Goal: Task Accomplishment & Management: Complete application form

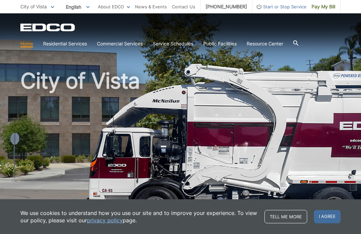
click at [329, 217] on span "I agree" at bounding box center [327, 216] width 27 height 13
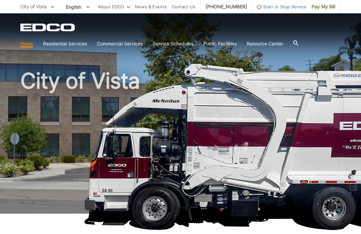
click at [0, 0] on link "Bulky Item Pickup" at bounding box center [0, 0] width 0 height 0
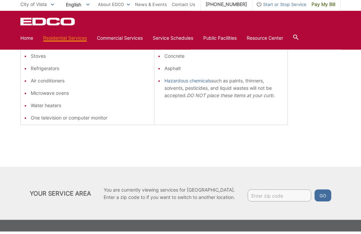
scroll to position [202, 0]
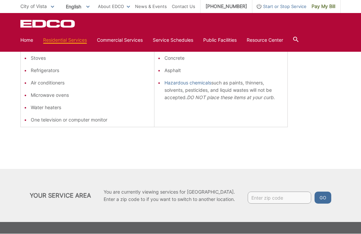
click at [284, 197] on input "Enter zip code" at bounding box center [279, 198] width 63 height 12
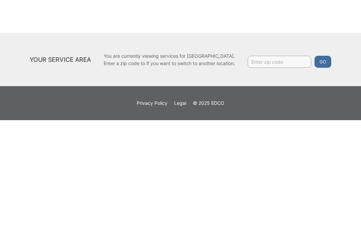
type input "L"
type input "92084"
click at [325, 170] on button "Go" at bounding box center [322, 176] width 17 height 12
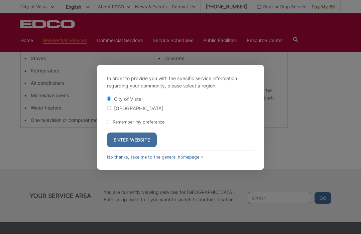
click at [139, 147] on button "Enter Website" at bounding box center [132, 140] width 50 height 15
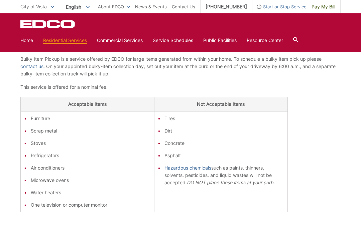
scroll to position [117, 0]
click at [90, 139] on ul "Furniture Scrap metal Stoves Refrigerators Air conditioners Microwave ovens Wat…" at bounding box center [87, 162] width 127 height 94
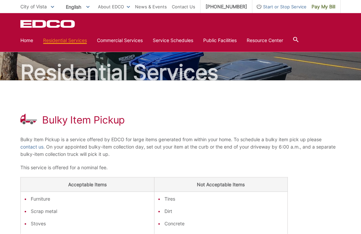
scroll to position [32, 0]
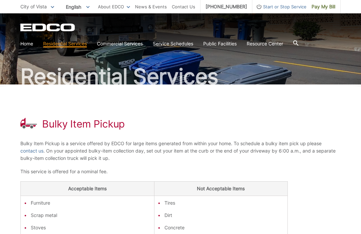
click at [169, 45] on link "Service Schedules" at bounding box center [173, 43] width 40 height 7
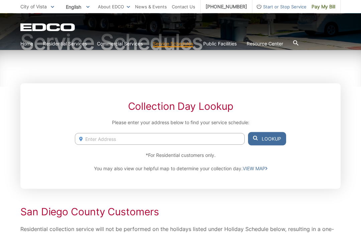
scroll to position [67, 0]
click at [140, 141] on input "Enter Address" at bounding box center [160, 139] width 170 height 12
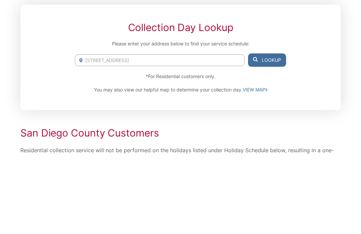
scroll to position [146, 0]
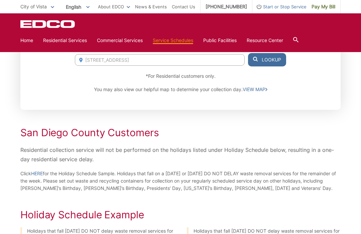
click at [159, 60] on input "1225 Rancho Pacifica Vs pl" at bounding box center [160, 60] width 170 height 12
click at [266, 61] on button "Lookup" at bounding box center [267, 59] width 38 height 13
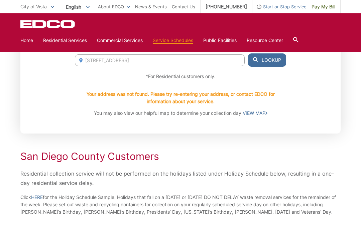
scroll to position [146, 0]
click at [261, 114] on link "VIEW MAP" at bounding box center [255, 112] width 25 height 7
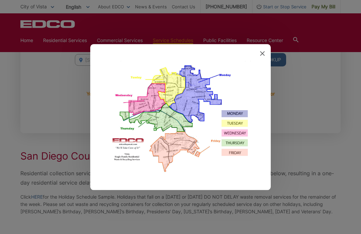
scroll to position [154, 0]
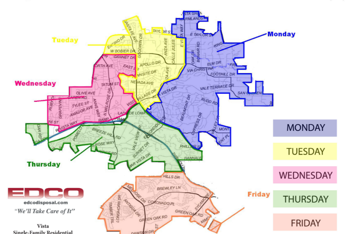
click at [122, 61] on img at bounding box center [180, 117] width 147 height 113
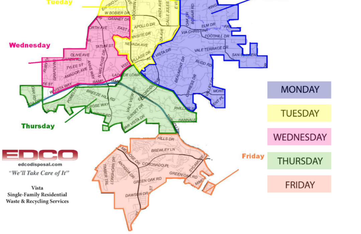
click at [121, 61] on img at bounding box center [180, 117] width 147 height 113
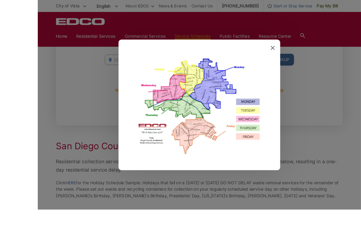
scroll to position [175, 0]
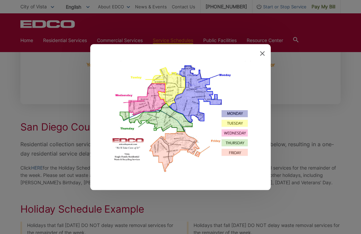
click at [263, 59] on div at bounding box center [180, 117] width 180 height 146
click at [263, 57] on span at bounding box center [262, 53] width 5 height 7
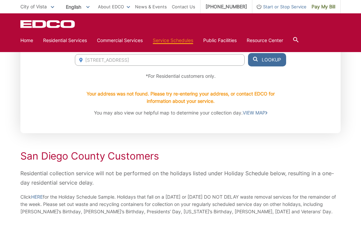
click at [180, 61] on input "1225 Rancho Pacifica place vista ca" at bounding box center [160, 60] width 170 height 12
type input "1225 Rancho Pacifica place"
click at [266, 62] on button "Lookup" at bounding box center [267, 59] width 38 height 13
click at [264, 60] on button "Lookup" at bounding box center [267, 59] width 38 height 13
click at [0, 0] on link "Bulky Item Pickup" at bounding box center [0, 0] width 0 height 0
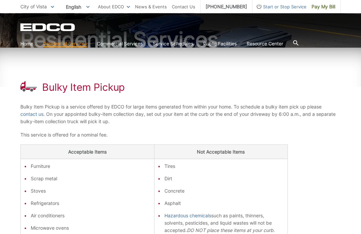
scroll to position [90, 0]
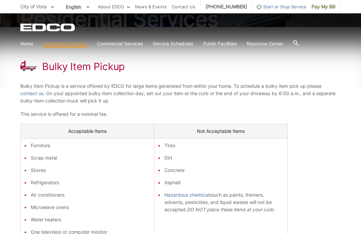
click at [313, 234] on div "Bulky Item Pickup Bulky Item Pickup is a service offered by EDCO for large item…" at bounding box center [180, 154] width 320 height 254
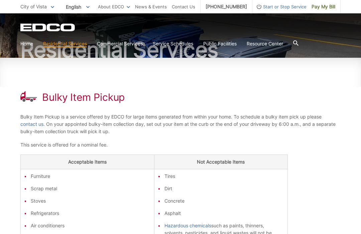
scroll to position [59, 0]
click at [191, 3] on link "Contact Us" at bounding box center [183, 6] width 23 height 7
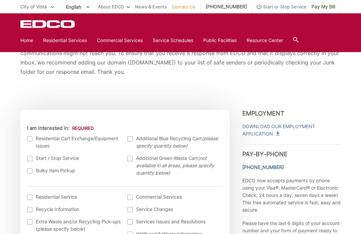
scroll to position [146, 0]
click at [30, 173] on div at bounding box center [29, 170] width 5 height 5
click at [0, 0] on input "Bulky Item Pickup" at bounding box center [0, 0] width 0 height 0
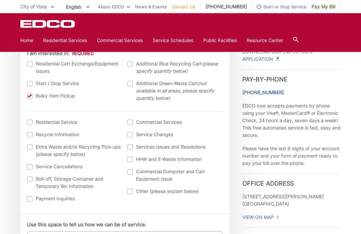
scroll to position [227, 0]
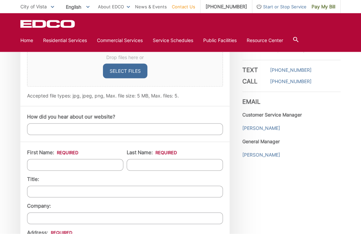
scroll to position [458, 0]
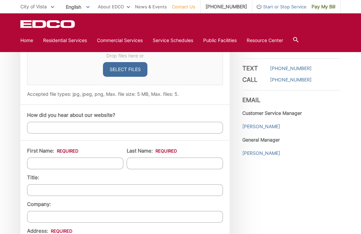
type textarea "I would like you to pick up a small wicker patio sofa"
click at [73, 165] on input "First Name: *" at bounding box center [75, 164] width 96 height 12
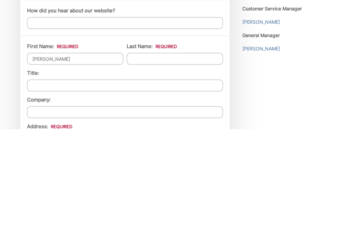
type input "Teresa"
click at [172, 158] on input "Last Name: *" at bounding box center [175, 164] width 96 height 12
type input "Oliva"
click at [92, 184] on input "Title:" at bounding box center [125, 190] width 196 height 12
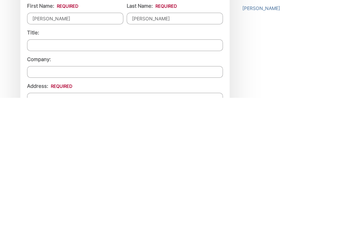
scroll to position [468, 0]
click at [104, 229] on input "Address: *" at bounding box center [125, 235] width 196 height 12
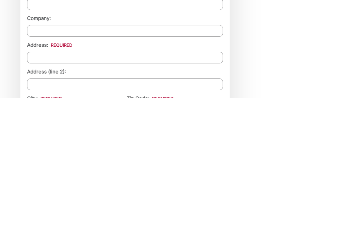
type input "1225 Rancho Pacifica Vs pl"
type input "Vista"
type input "92084"
type input "(___) ___-____"
click at [107, 188] on input "1225 Rancho Pacifica Vs pl" at bounding box center [125, 194] width 196 height 12
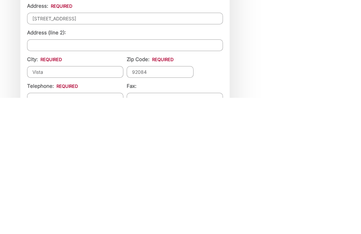
scroll to position [555, 0]
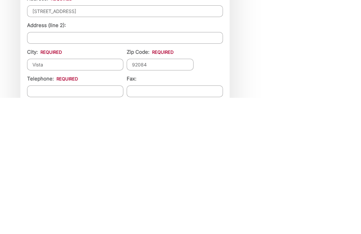
type input "1225 Rancho Pacifica place"
click at [97, 222] on input "Telephone: *" at bounding box center [75, 228] width 96 height 12
type input "(___) ___-____"
type input "(760) 716-3434"
type input "(___) ___-____"
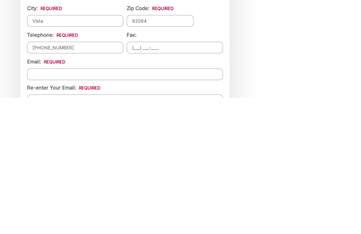
scroll to position [599, 0]
click at [144, 205] on input "Email *" at bounding box center [125, 211] width 196 height 12
type input "terry@droliva.com"
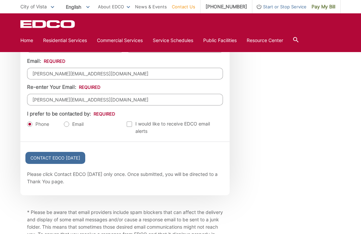
click at [69, 164] on input "Contact EDCO Today" at bounding box center [55, 158] width 60 height 12
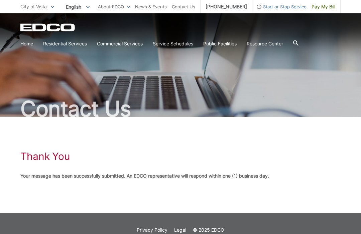
scroll to position [13, 0]
